Goal: Information Seeking & Learning: Learn about a topic

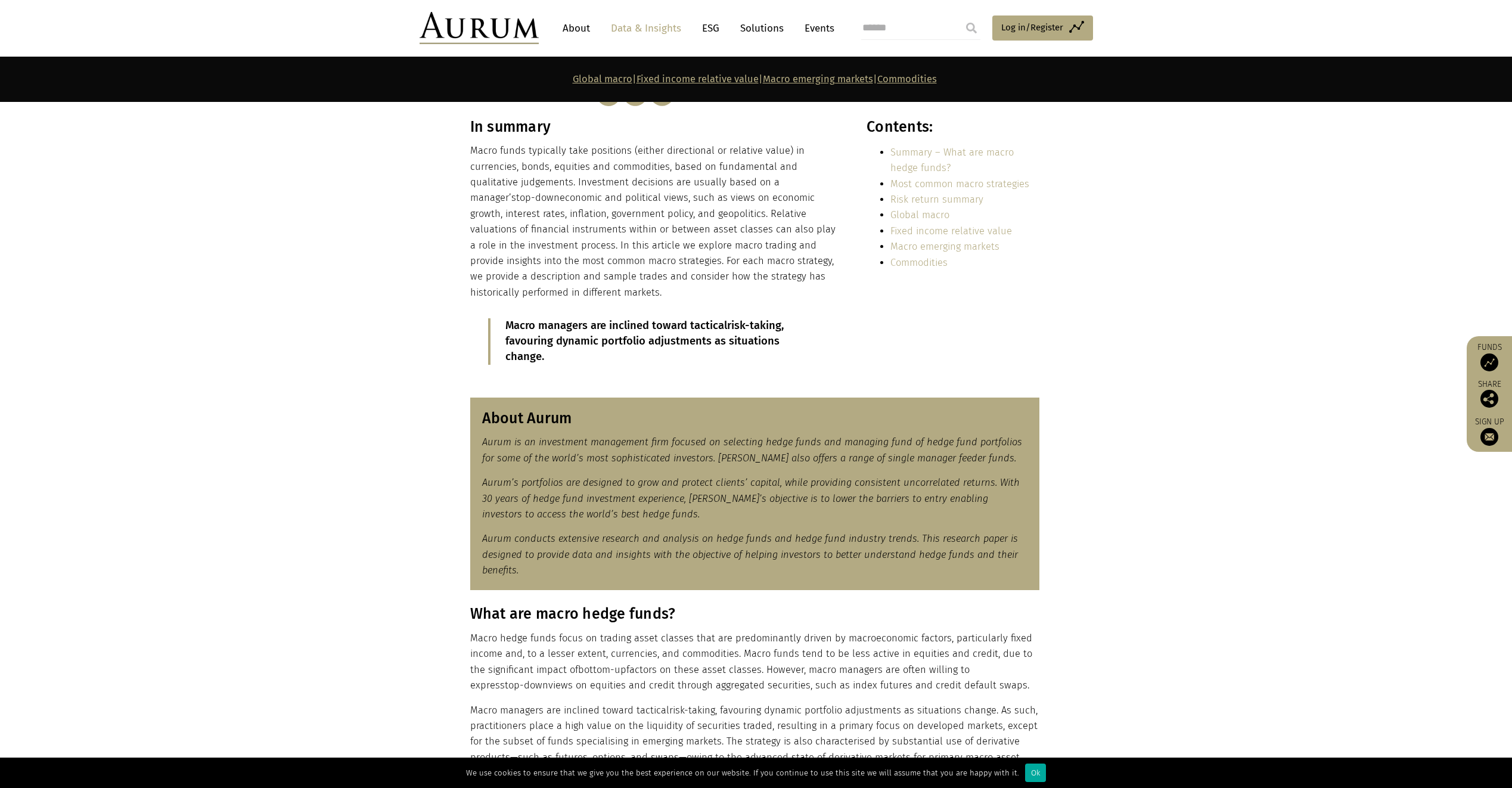
scroll to position [119, 0]
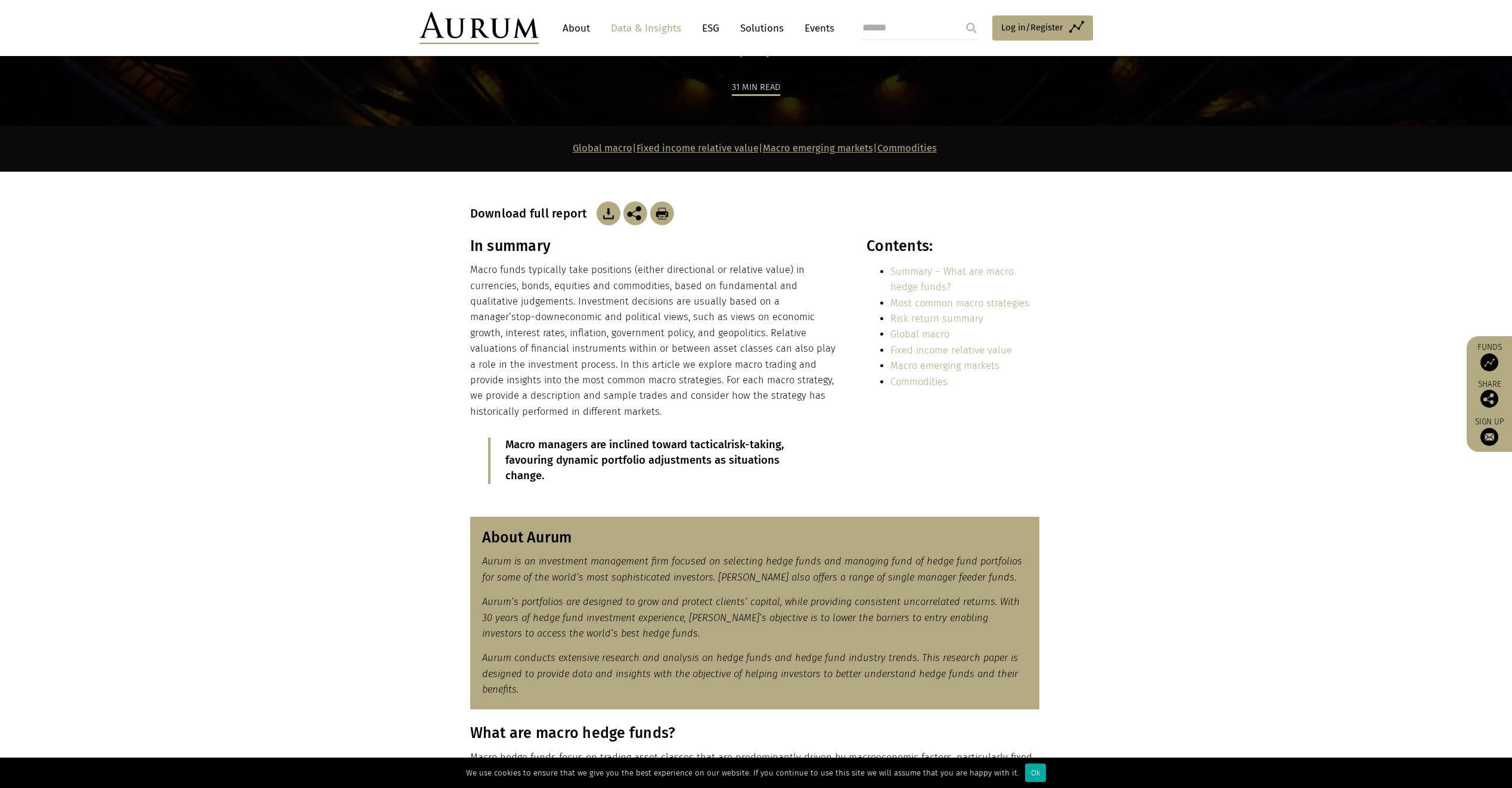
click at [602, 215] on img at bounding box center [608, 213] width 24 height 24
click at [579, 31] on link "About" at bounding box center [577, 28] width 39 height 22
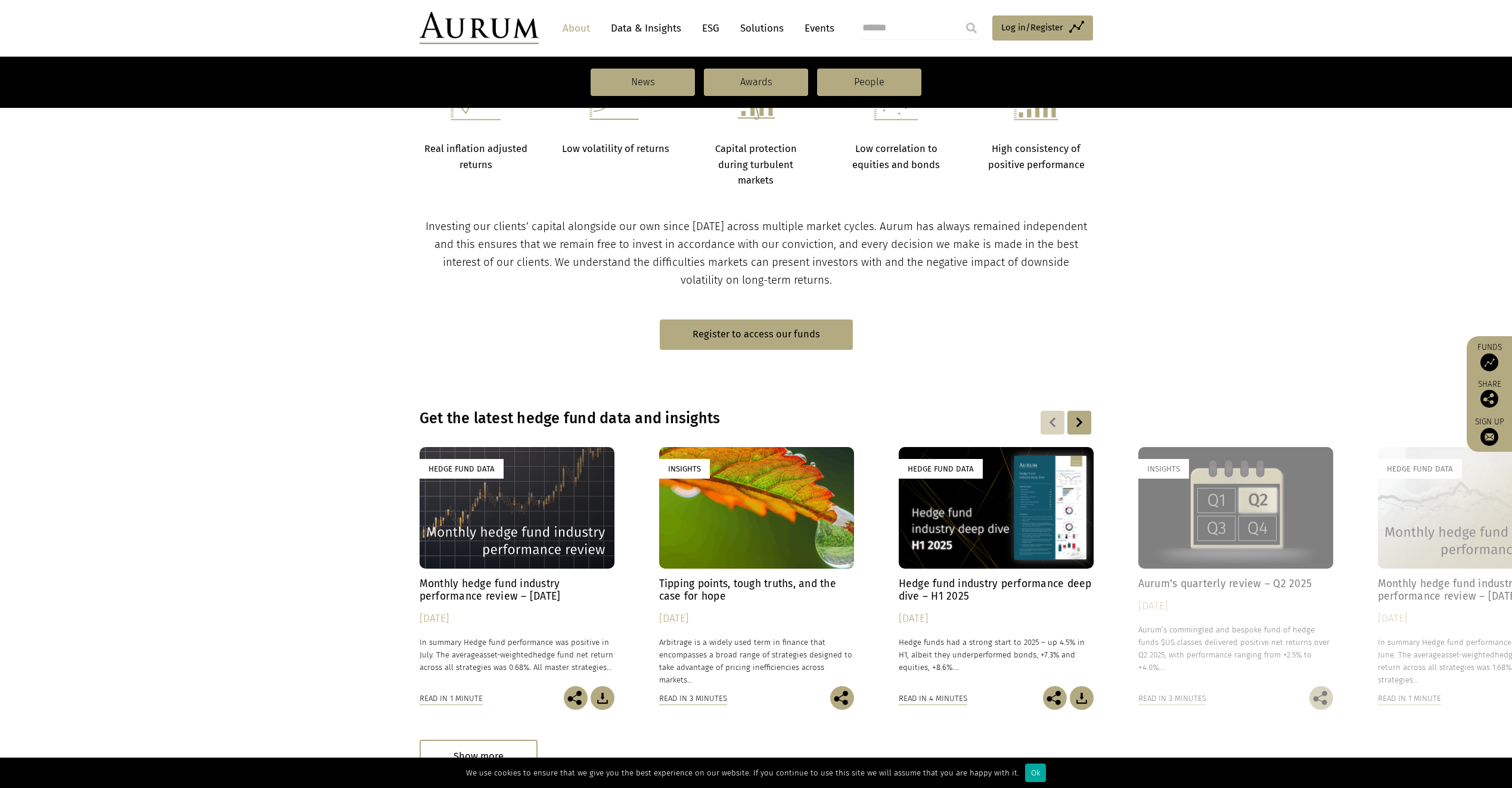
scroll to position [477, 0]
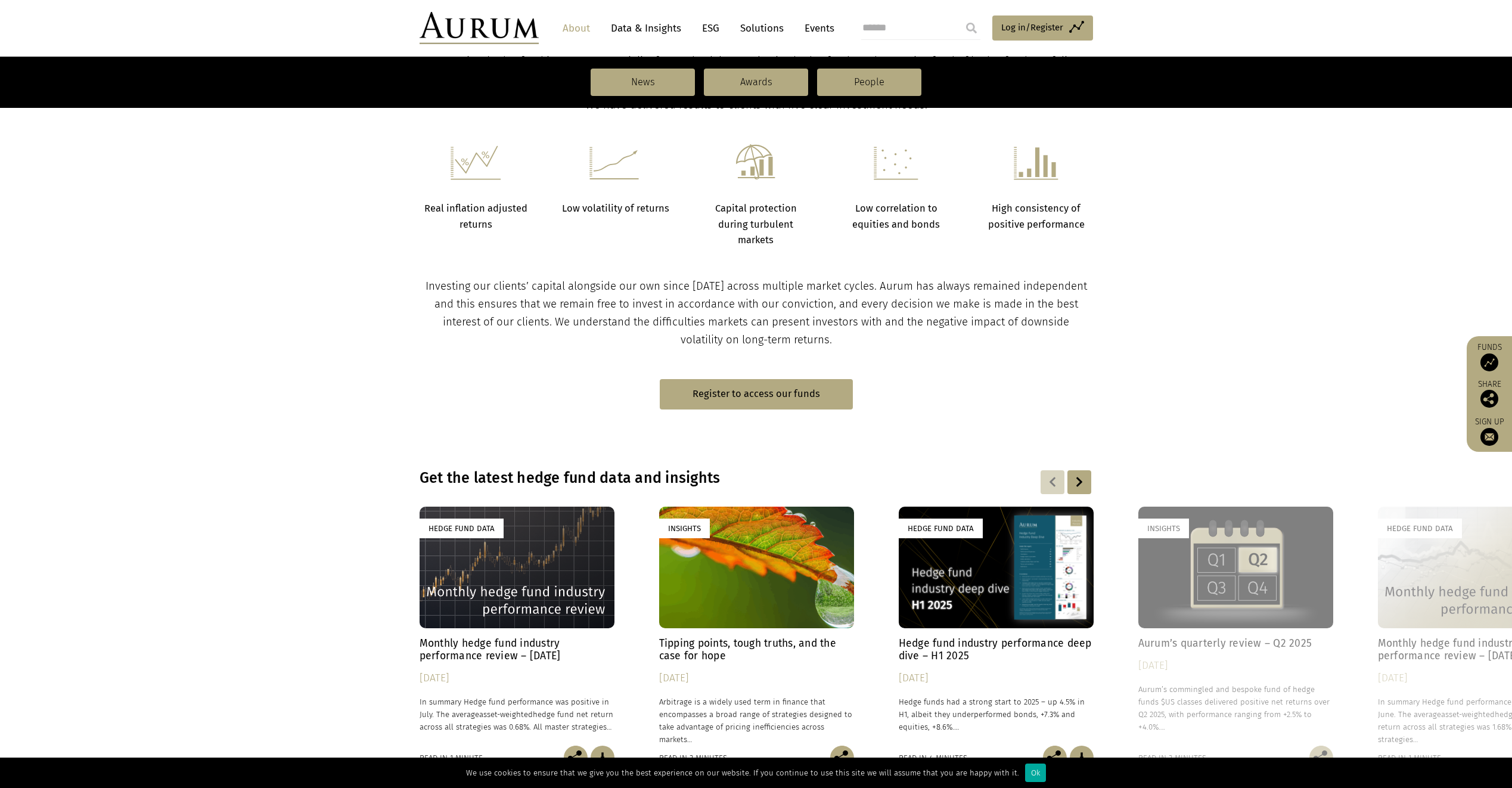
click at [504, 649] on h4 "Monthly hedge fund industry performance review – [DATE]" at bounding box center [517, 649] width 195 height 25
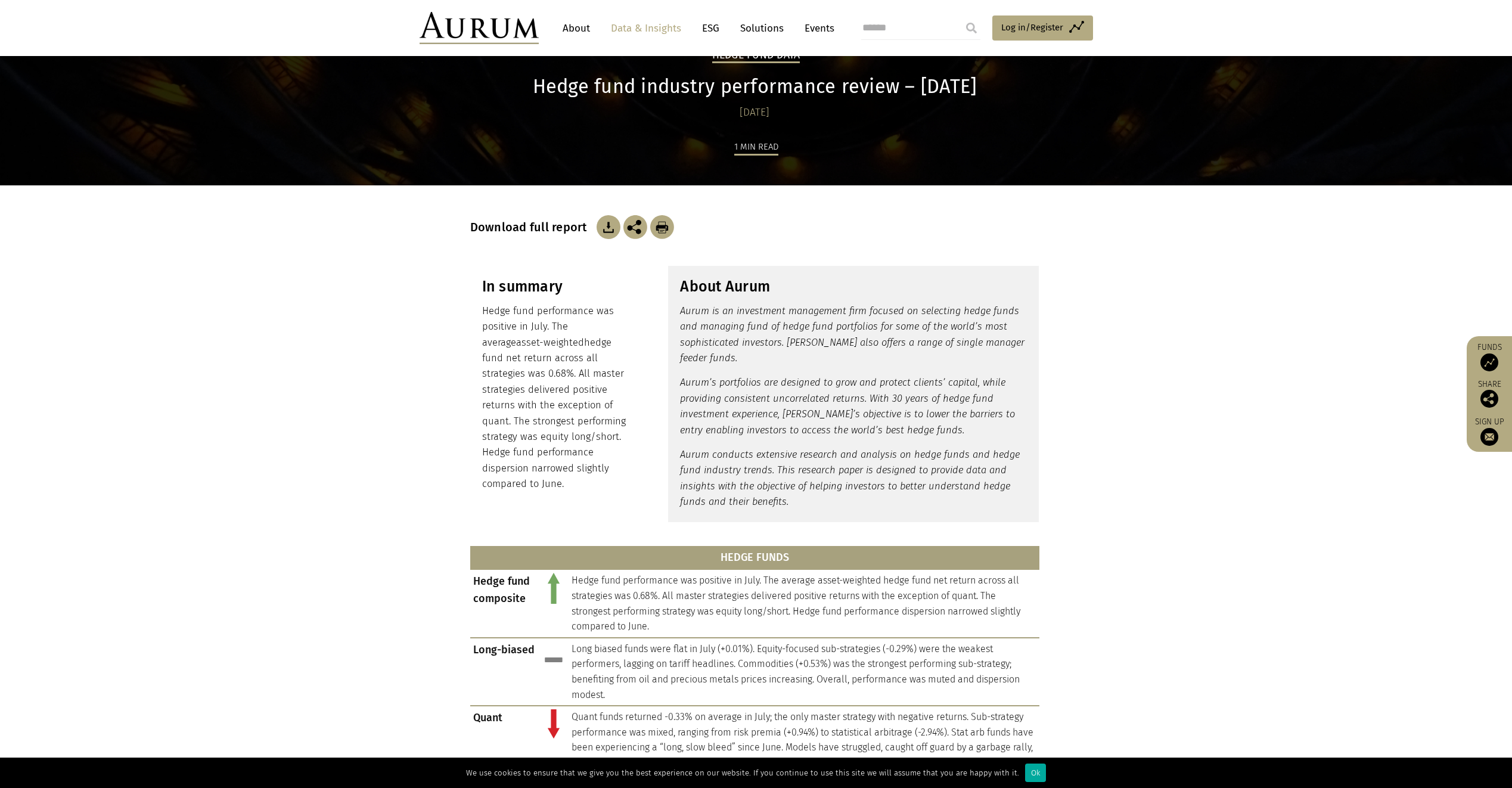
scroll to position [119, 0]
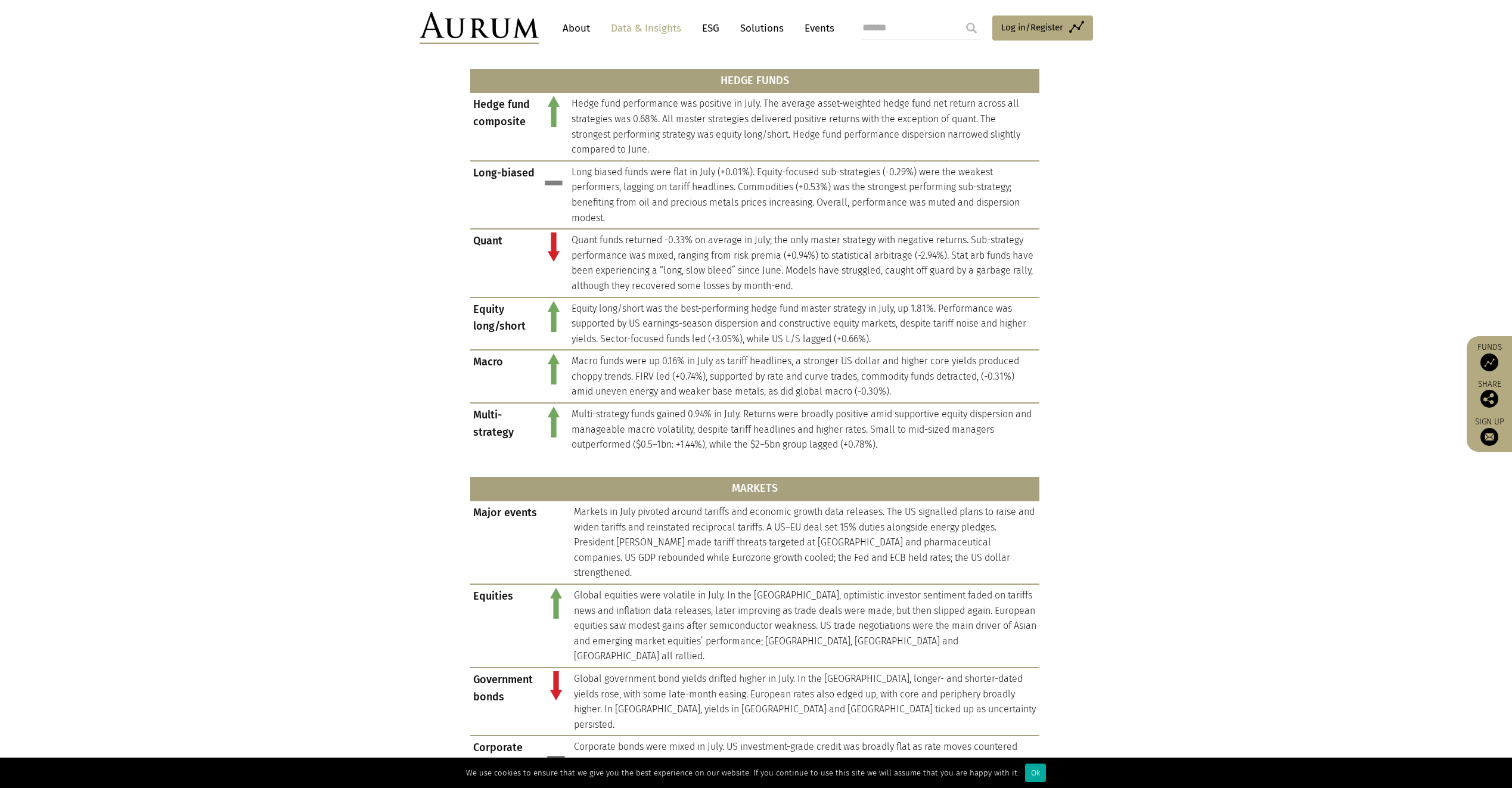
scroll to position [417, 0]
